Goal: Find specific page/section: Find specific page/section

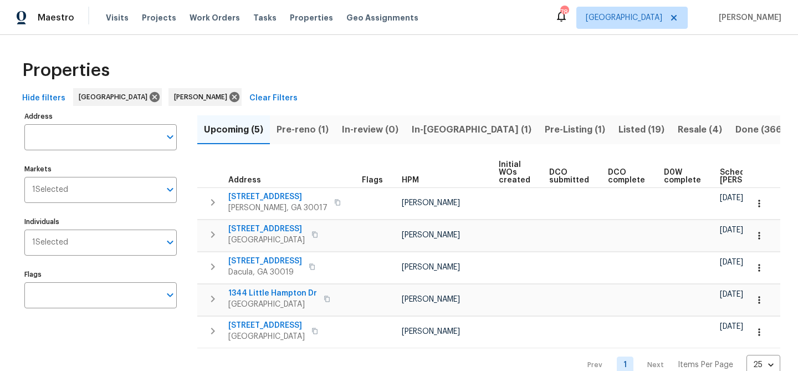
scroll to position [0, 121]
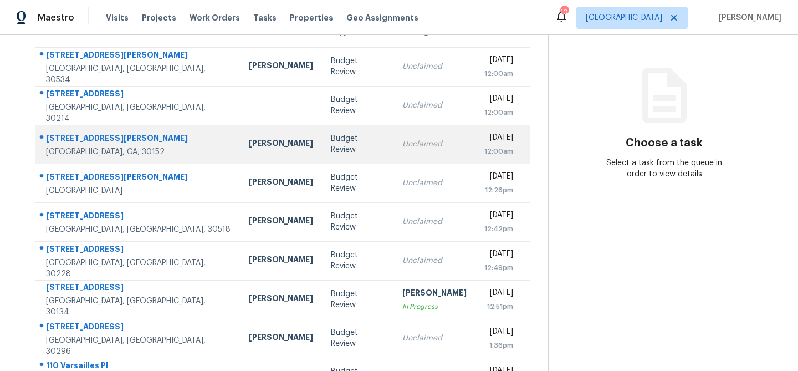
scroll to position [206, 0]
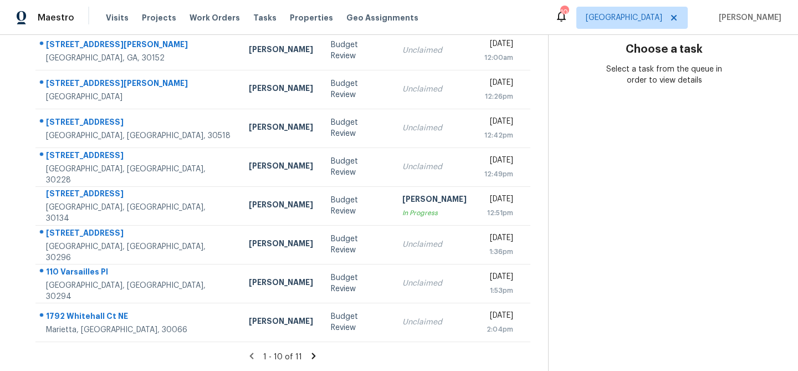
click at [316, 355] on icon at bounding box center [314, 356] width 10 height 10
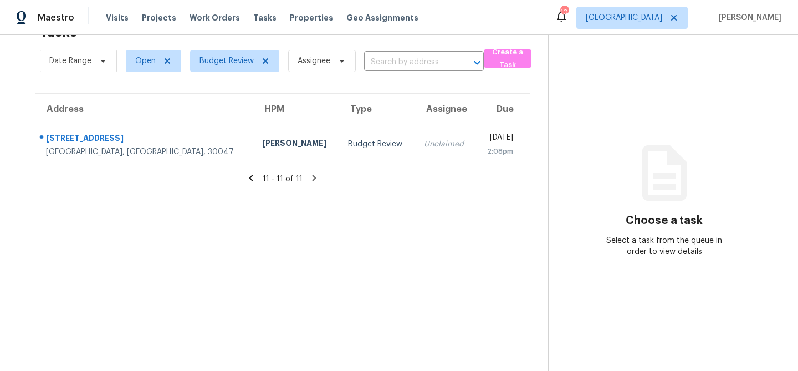
click at [253, 179] on icon at bounding box center [251, 178] width 4 height 6
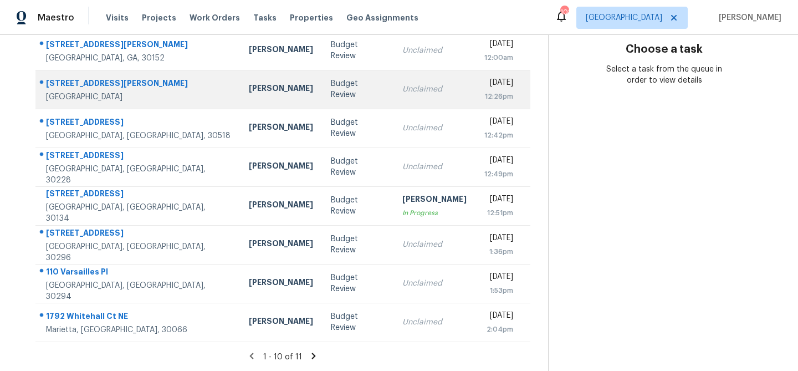
scroll to position [0, 0]
